Goal: Task Accomplishment & Management: Complete application form

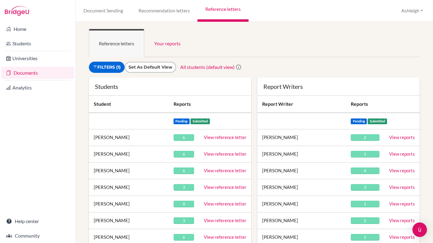
scroll to position [42, 0]
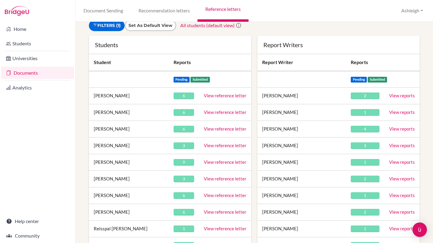
click at [226, 114] on link "View reference letter" at bounding box center [225, 112] width 43 height 5
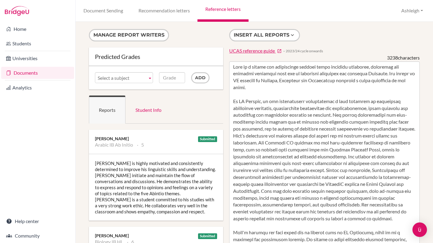
scroll to position [61, 0]
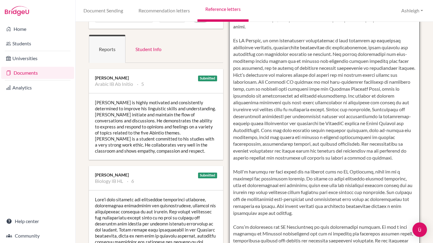
click at [402, 139] on textarea at bounding box center [324, 176] width 191 height 350
click at [365, 161] on textarea at bounding box center [324, 176] width 191 height 350
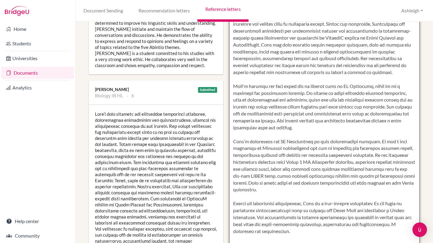
scroll to position [147, 0]
click at [295, 190] on textarea at bounding box center [324, 89] width 191 height 350
click at [341, 201] on textarea at bounding box center [324, 89] width 191 height 350
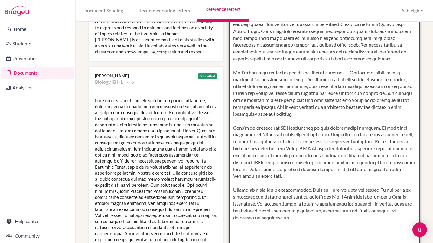
scroll to position [160, 0]
click at [387, 136] on textarea at bounding box center [324, 76] width 191 height 350
drag, startPoint x: 399, startPoint y: 204, endPoint x: 326, endPoint y: 211, distance: 73.2
click at [326, 211] on textarea at bounding box center [324, 76] width 191 height 350
click at [272, 212] on textarea at bounding box center [324, 76] width 191 height 350
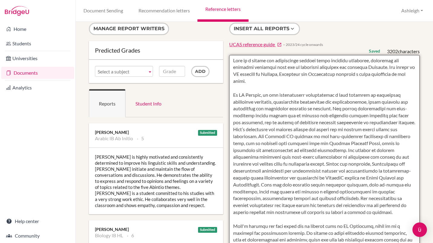
scroll to position [6, 0]
type textarea "Amir is a driven and inquisitive student whose academic strengths, curiosity an…"
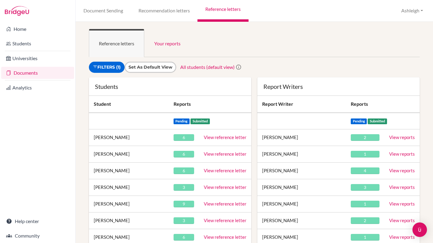
click at [227, 173] on link "View reference letter" at bounding box center [225, 170] width 43 height 5
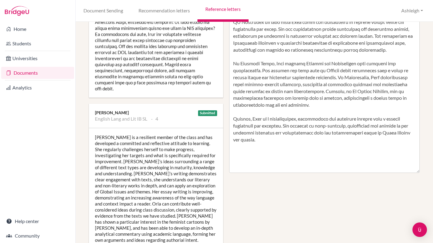
scroll to position [238, 0]
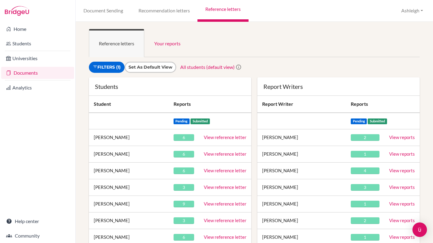
click at [211, 188] on link "View reference letter" at bounding box center [225, 187] width 43 height 5
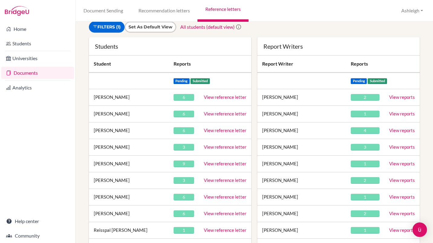
scroll to position [41, 0]
click at [221, 199] on link "View reference letter" at bounding box center [225, 196] width 43 height 5
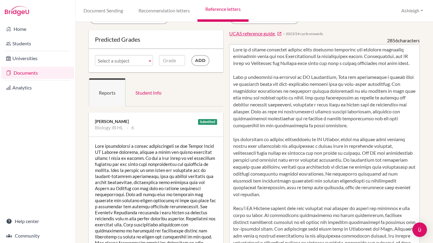
scroll to position [30, 0]
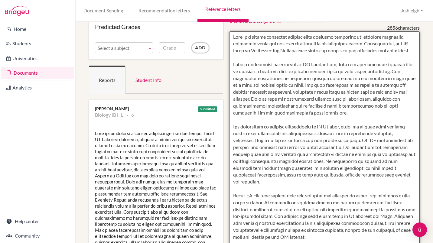
click at [232, 196] on textarea at bounding box center [324, 206] width 191 height 350
click at [329, 196] on textarea at bounding box center [324, 206] width 191 height 350
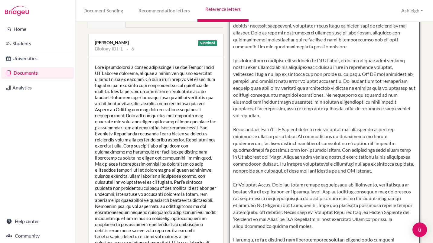
scroll to position [134, 0]
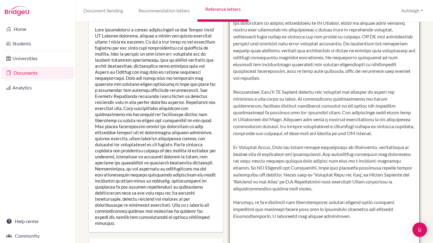
type textarea "Levi is a highly motivated student whose personal qualities and academic intere…"
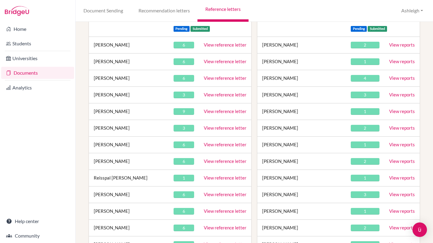
scroll to position [93, 0]
click at [221, 160] on link "View reference letter" at bounding box center [225, 160] width 43 height 5
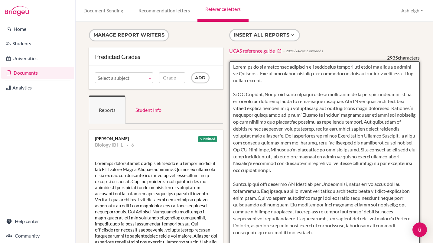
click at [357, 102] on textarea at bounding box center [324, 236] width 191 height 350
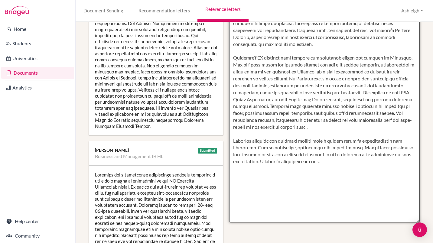
scroll to position [191, 0]
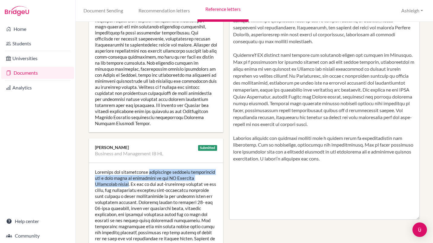
drag, startPoint x: 149, startPoint y: 174, endPoint x: 153, endPoint y: 185, distance: 11.5
copy div "outstanding academic performance and a high level of commitment in the IB Busin…"
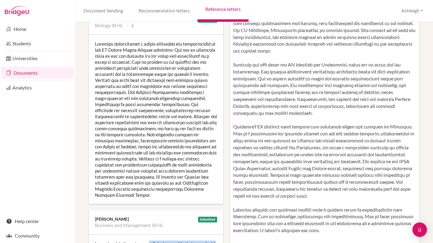
scroll to position [119, 0]
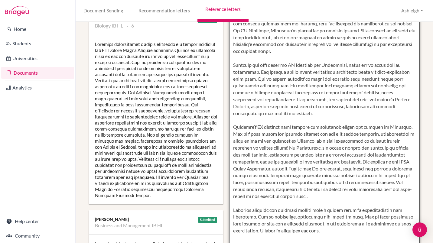
drag, startPoint x: 374, startPoint y: 65, endPoint x: 255, endPoint y: 71, distance: 119.1
click at [255, 71] on textarea at bounding box center [324, 117] width 191 height 350
paste textarea "outstanding academic performance and a high level of commitment in the IB Busin…"
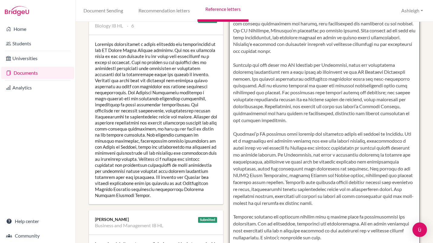
click at [373, 66] on textarea at bounding box center [324, 117] width 191 height 350
click at [406, 71] on textarea at bounding box center [324, 117] width 191 height 350
click at [232, 79] on textarea at bounding box center [324, 117] width 191 height 350
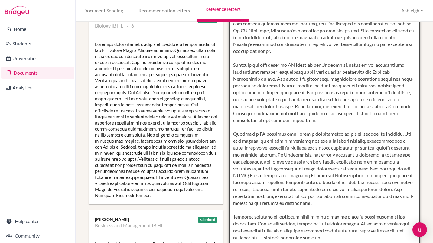
click at [406, 72] on textarea at bounding box center [324, 117] width 191 height 350
click at [285, 81] on textarea at bounding box center [324, 117] width 191 height 350
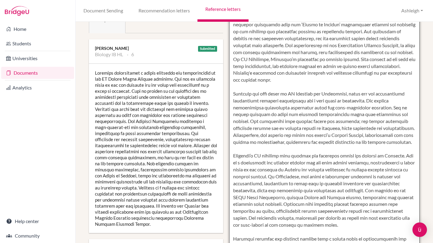
scroll to position [148, 0]
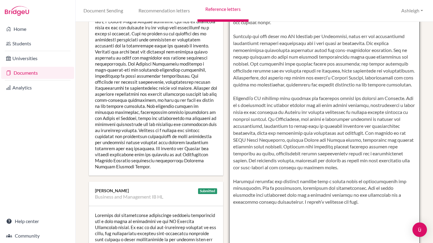
type textarea "Michelle is an incredibly motivated and dedicated student who wants to pursue a…"
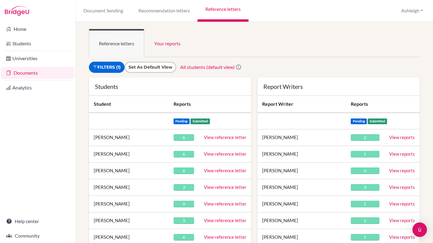
scroll to position [197, 0]
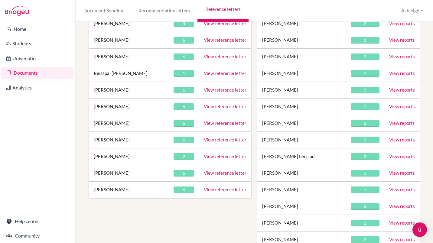
click at [207, 107] on link "View reference letter" at bounding box center [225, 106] width 43 height 5
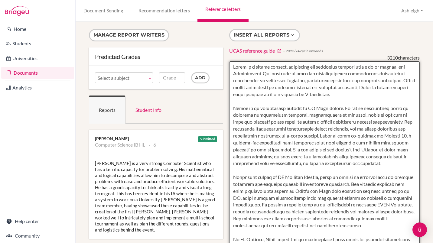
click at [300, 108] on textarea at bounding box center [324, 236] width 191 height 350
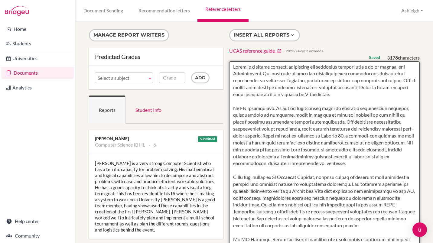
click at [276, 109] on textarea at bounding box center [324, 236] width 191 height 350
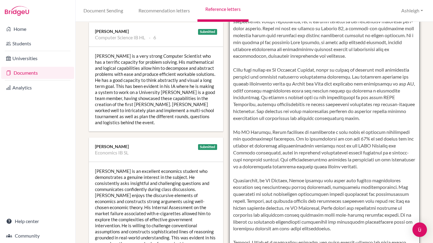
scroll to position [108, 0]
click at [252, 208] on textarea at bounding box center [324, 129] width 191 height 350
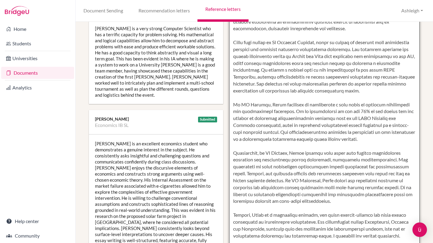
scroll to position [156, 0]
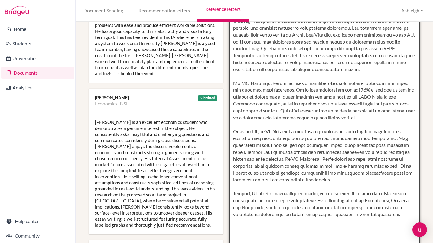
type textarea "Shrey is a highly capable, perceptive and proactive student with a clear passio…"
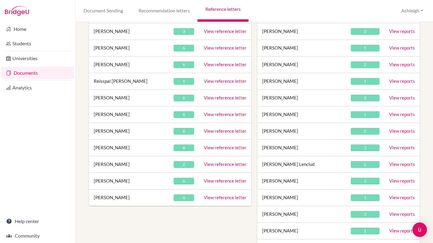
scroll to position [190, 0]
click at [214, 130] on link "View reference letter" at bounding box center [225, 130] width 43 height 5
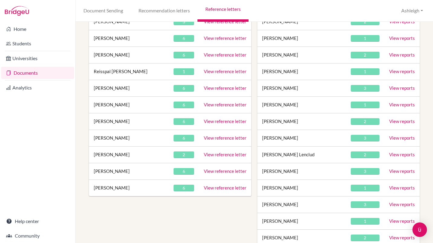
scroll to position [200, 0]
